Goal: Task Accomplishment & Management: Use online tool/utility

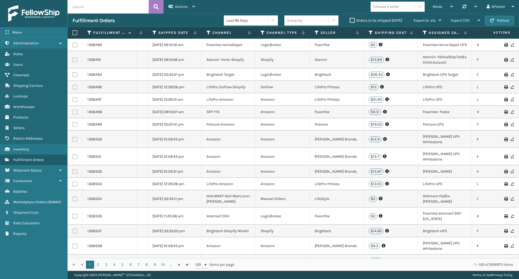
click at [316, 27] on th "Seller" at bounding box center [337, 33] width 54 height 12
click at [316, 31] on icon at bounding box center [316, 32] width 4 height 5
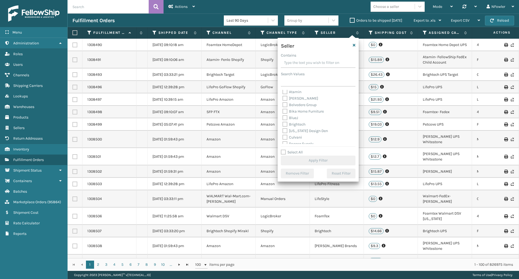
scroll to position [54, 0]
click at [286, 118] on label "Emson" at bounding box center [291, 116] width 18 height 5
click at [283, 117] on input "Emson" at bounding box center [282, 115] width 0 height 4
checkbox input "true"
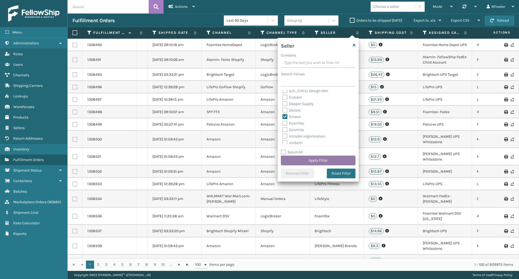
click at [328, 162] on button "Apply Filter" at bounding box center [318, 160] width 75 height 10
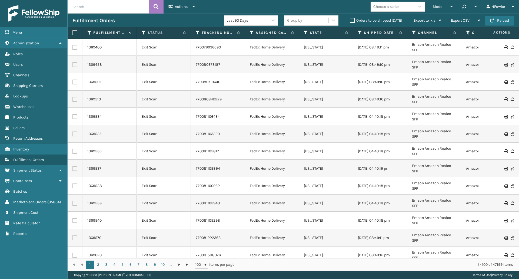
scroll to position [0, 240]
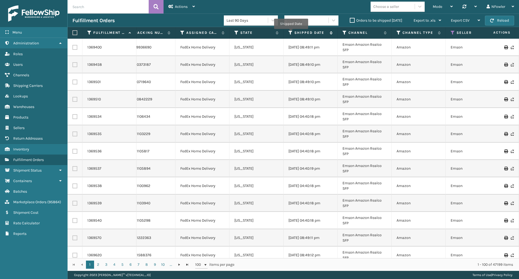
click at [291, 33] on icon at bounding box center [290, 32] width 4 height 5
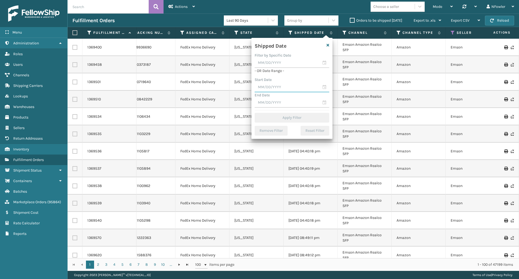
click at [326, 87] on input "text" at bounding box center [291, 87] width 75 height 10
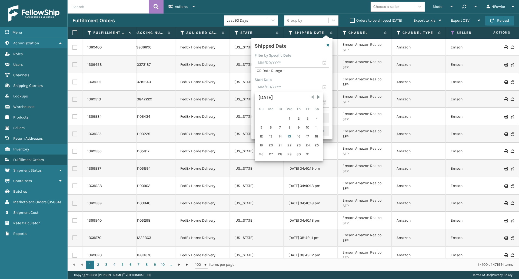
click at [313, 97] on span "Previous Month" at bounding box center [311, 96] width 5 height 5
click at [273, 118] on div "1" at bounding box center [270, 118] width 9 height 8
type input "[DATE]"
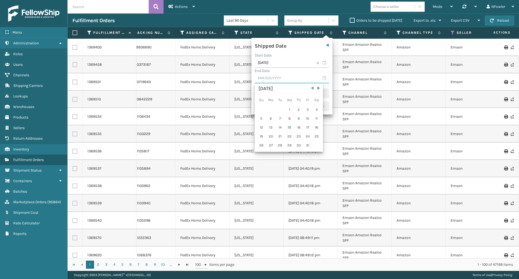
click at [324, 77] on input "text" at bounding box center [291, 78] width 75 height 10
click at [311, 88] on span "Previous Month" at bounding box center [311, 87] width 5 height 5
click at [281, 143] on div "30" at bounding box center [280, 145] width 8 height 8
type input "[DATE]"
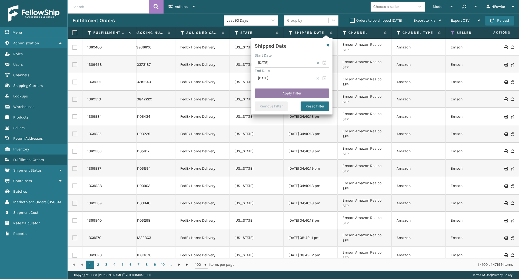
click at [292, 89] on button "Apply Filter" at bounding box center [291, 93] width 75 height 10
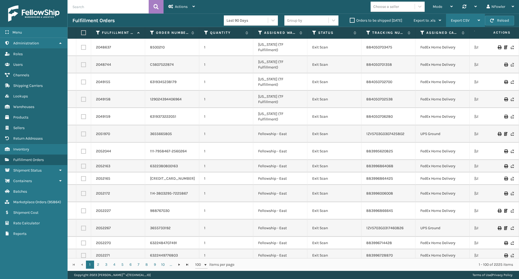
click at [471, 17] on div "Export CSV" at bounding box center [465, 21] width 29 height 14
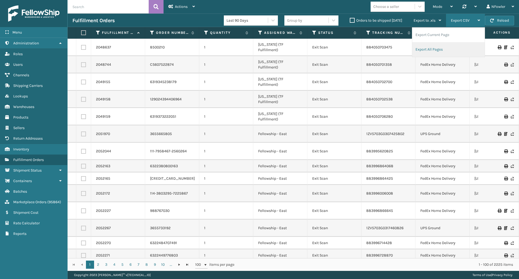
click at [437, 48] on li "Export All Pages" at bounding box center [448, 49] width 72 height 15
